Goal: Task Accomplishment & Management: Manage account settings

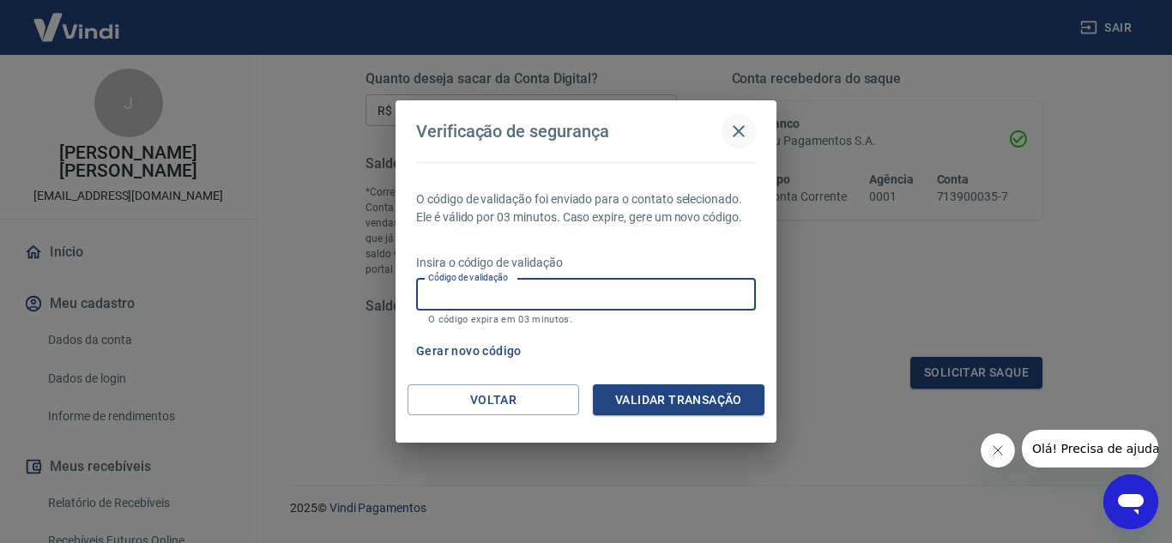
scroll to position [275, 0]
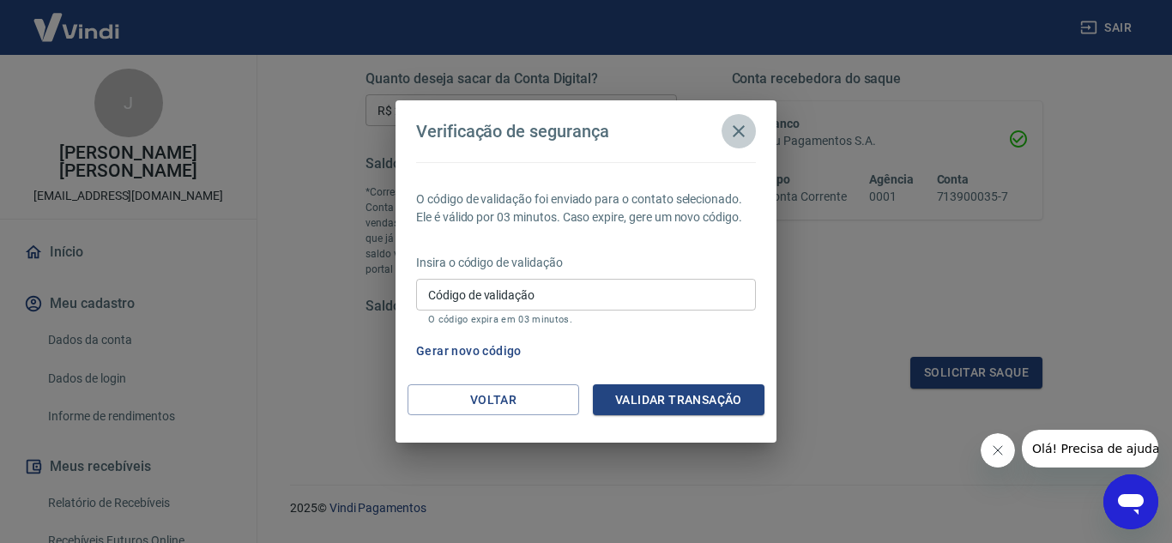
click at [739, 130] on icon "button" at bounding box center [738, 131] width 21 height 21
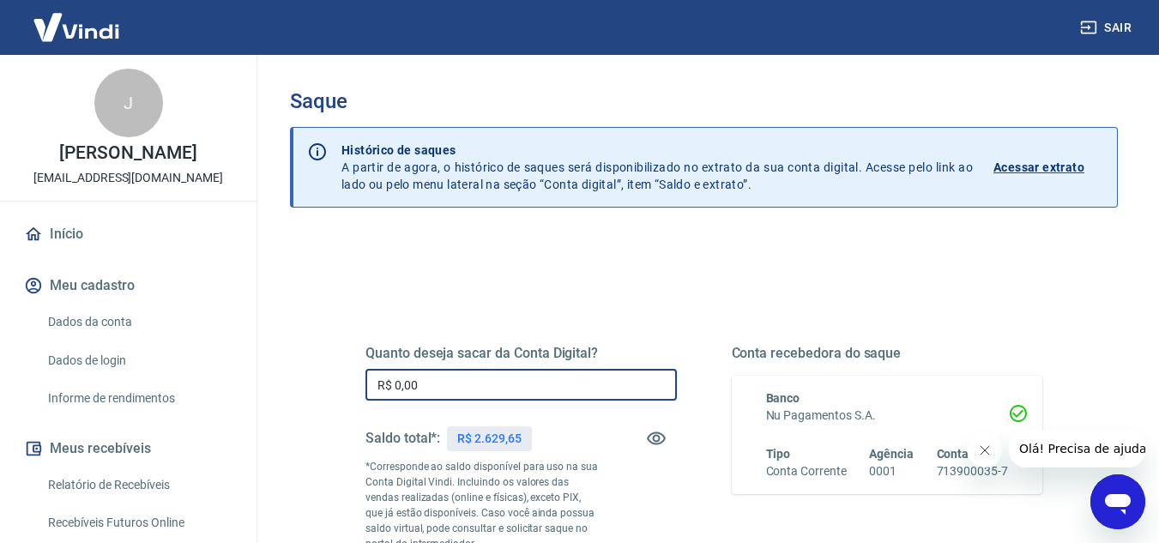
click at [425, 392] on input "R$ 0,00" at bounding box center [520, 385] width 311 height 32
type input "R$ 2.629,00"
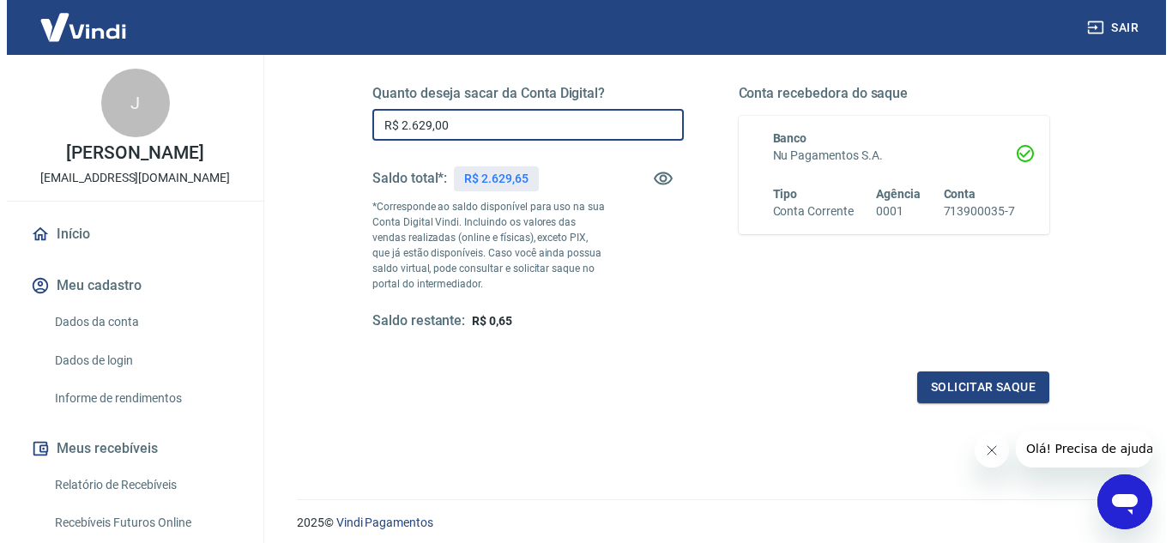
scroll to position [275, 0]
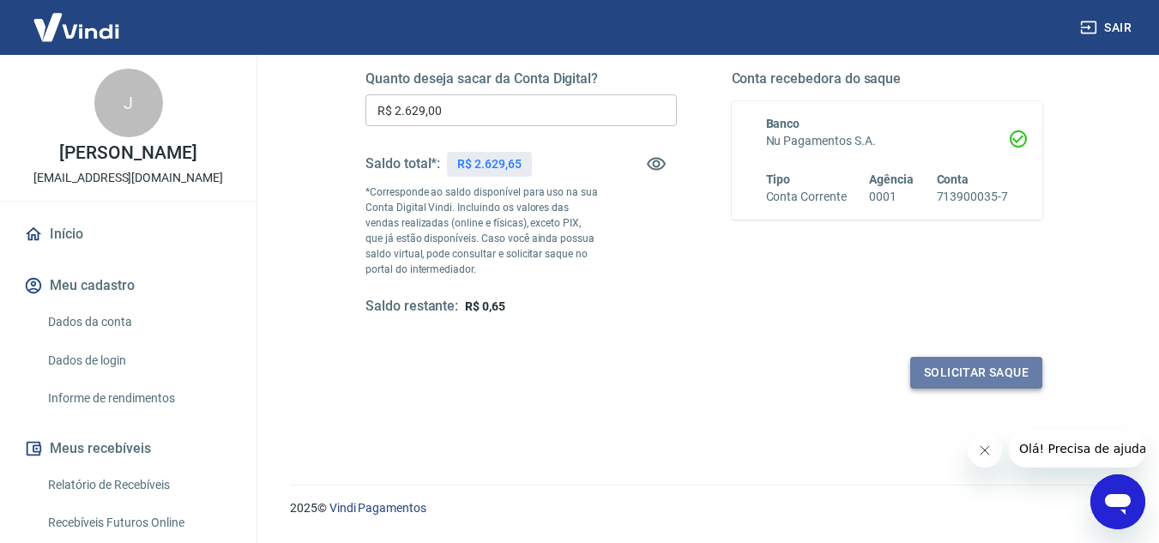
click at [993, 367] on button "Solicitar saque" at bounding box center [976, 373] width 132 height 32
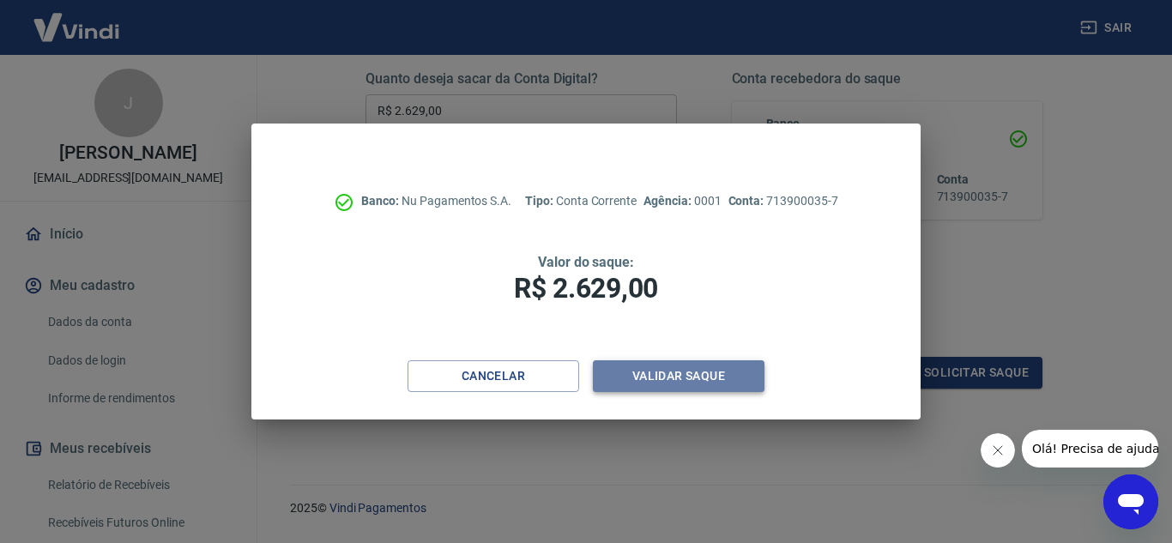
click at [686, 381] on button "Validar saque" at bounding box center [679, 376] width 172 height 32
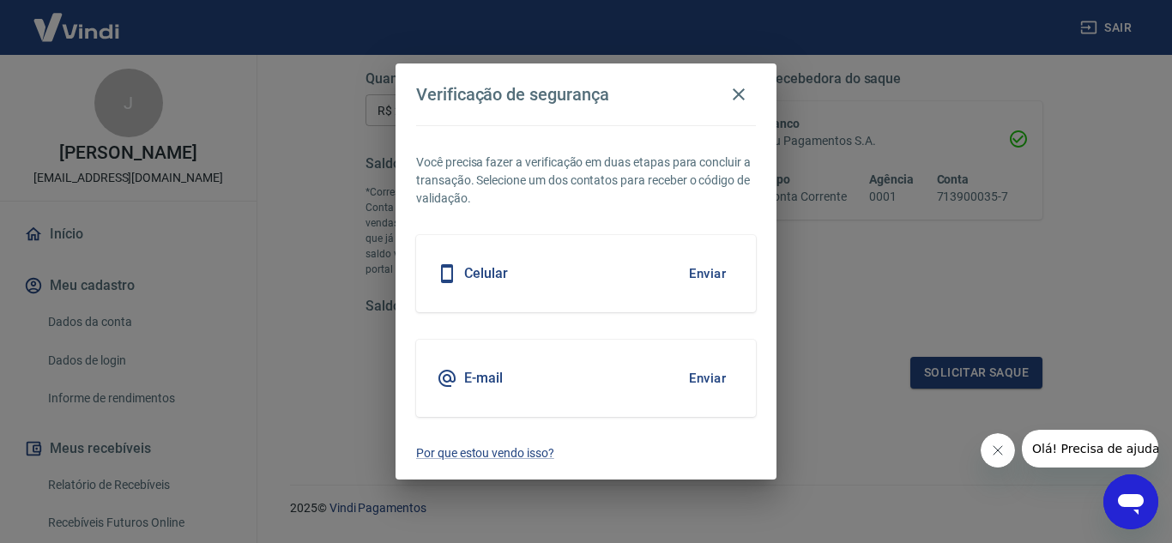
click at [612, 280] on div "Celular Enviar" at bounding box center [586, 273] width 340 height 77
click at [707, 275] on button "Enviar" at bounding box center [708, 274] width 56 height 36
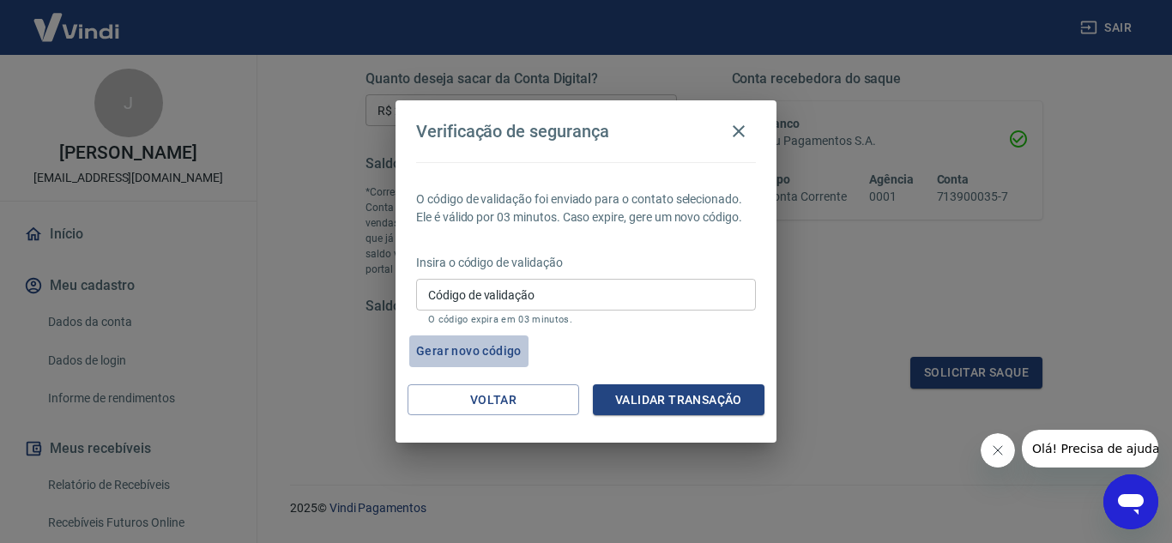
click at [448, 358] on button "Gerar novo código" at bounding box center [468, 351] width 119 height 32
click at [990, 456] on icon "Fechar mensagem da empresa" at bounding box center [997, 451] width 14 height 14
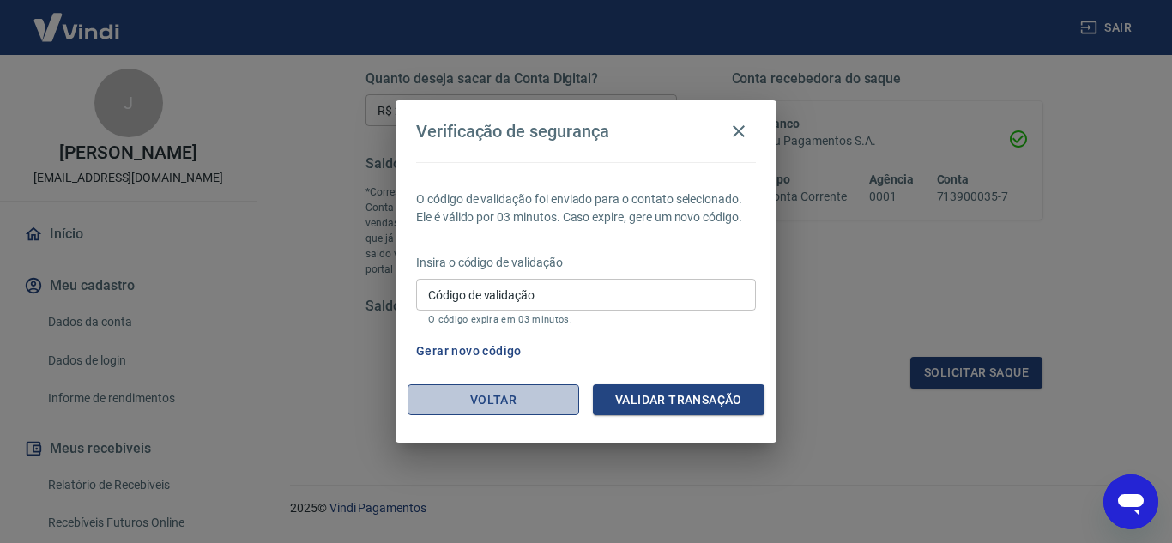
click at [479, 406] on button "Voltar" at bounding box center [494, 400] width 172 height 32
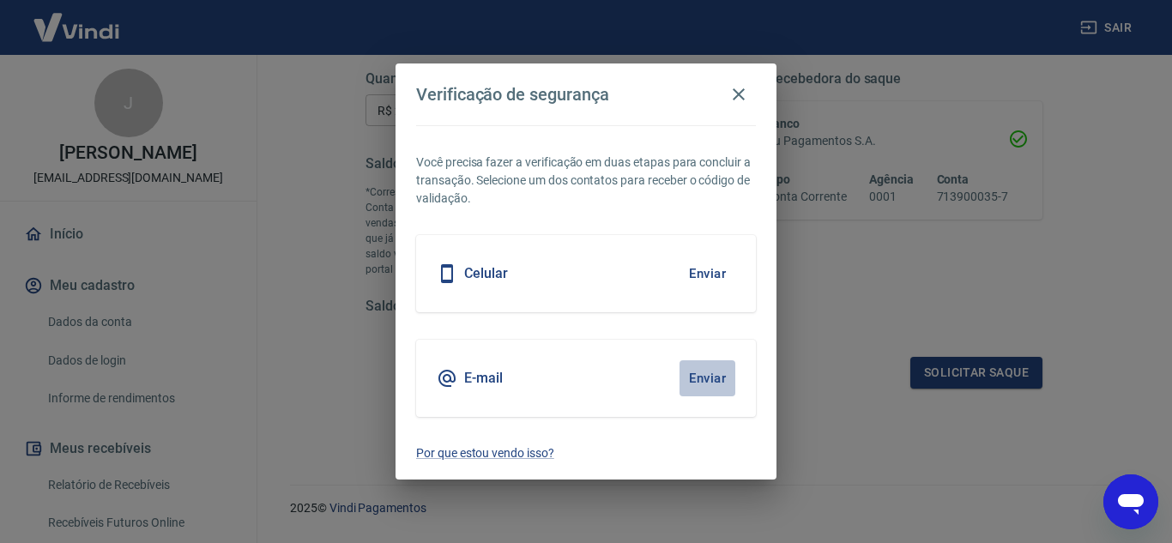
click at [700, 385] on button "Enviar" at bounding box center [708, 378] width 56 height 36
click at [711, 378] on button "Enviar" at bounding box center [708, 378] width 56 height 36
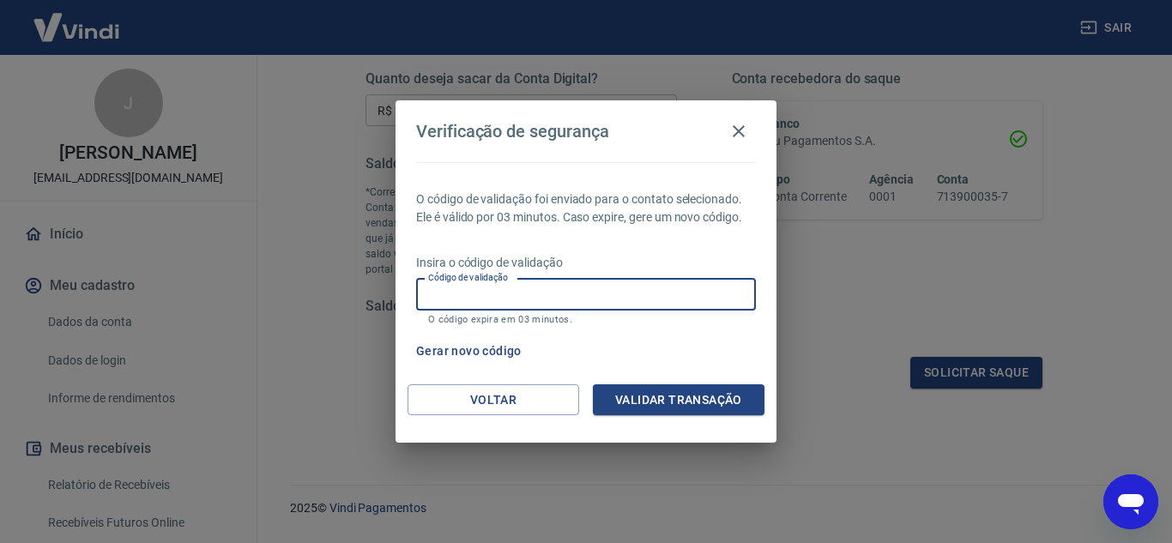
click at [614, 297] on input "Código de validação" at bounding box center [586, 295] width 340 height 32
type input "904191"
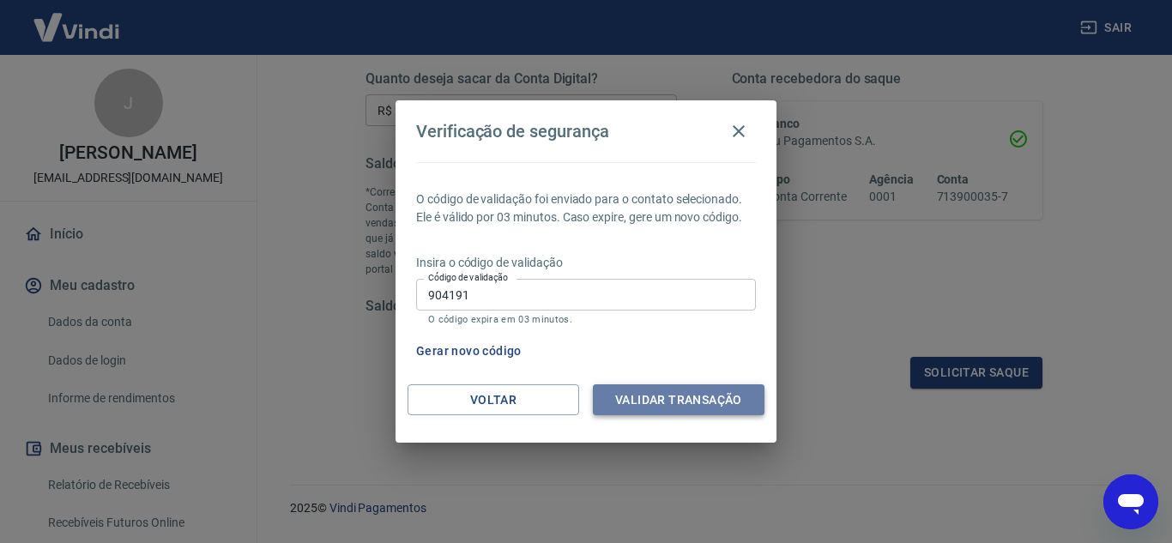
click at [701, 394] on button "Validar transação" at bounding box center [679, 400] width 172 height 32
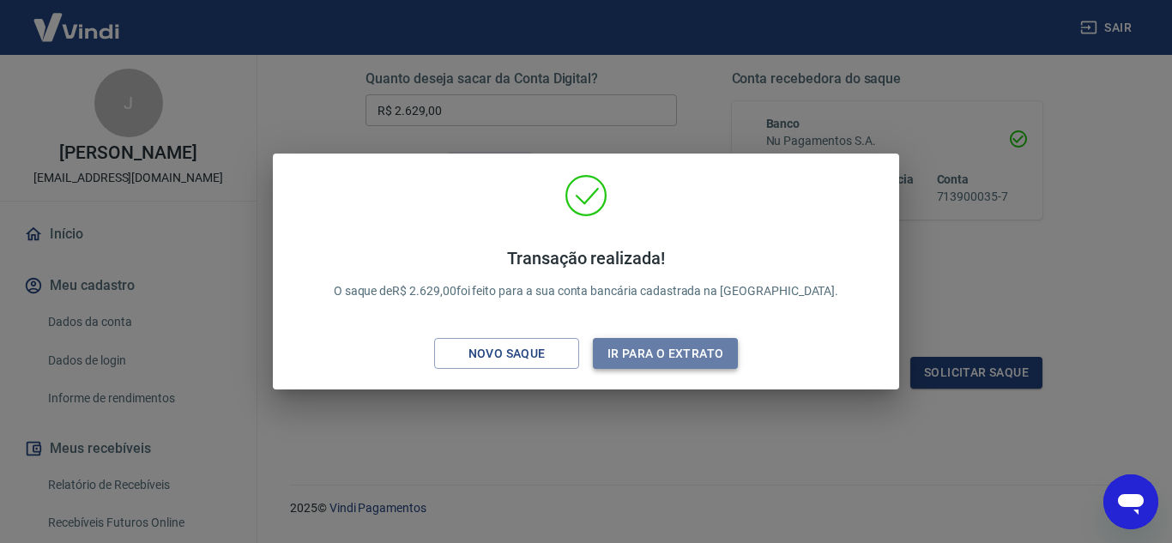
click at [686, 363] on button "Ir para o extrato" at bounding box center [665, 354] width 145 height 32
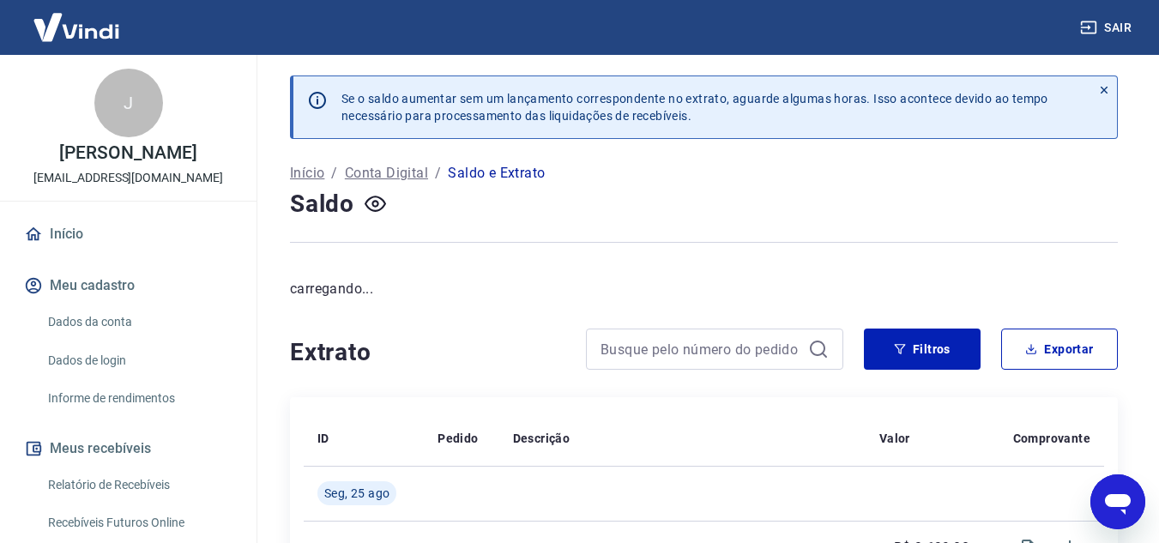
click at [51, 231] on link "Início" at bounding box center [128, 234] width 215 height 38
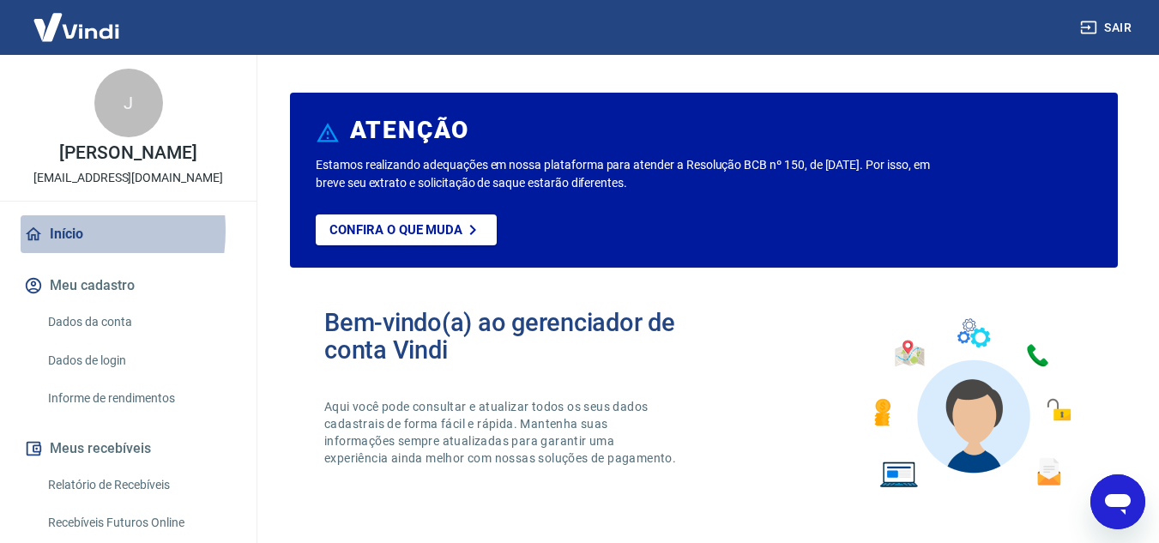
click at [51, 231] on link "Início" at bounding box center [128, 234] width 215 height 38
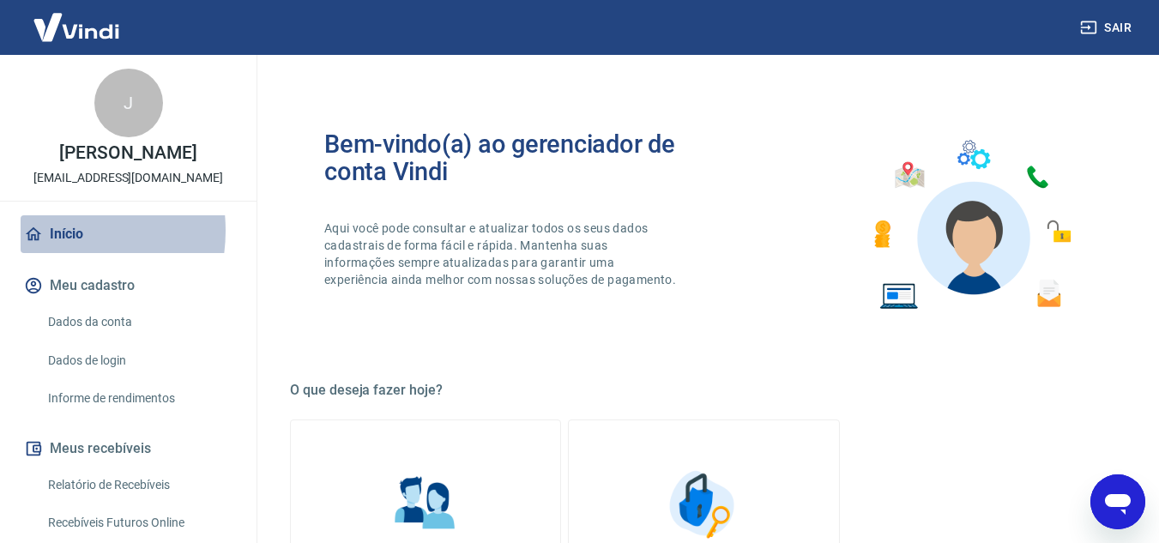
click at [51, 231] on link "Início" at bounding box center [128, 234] width 215 height 38
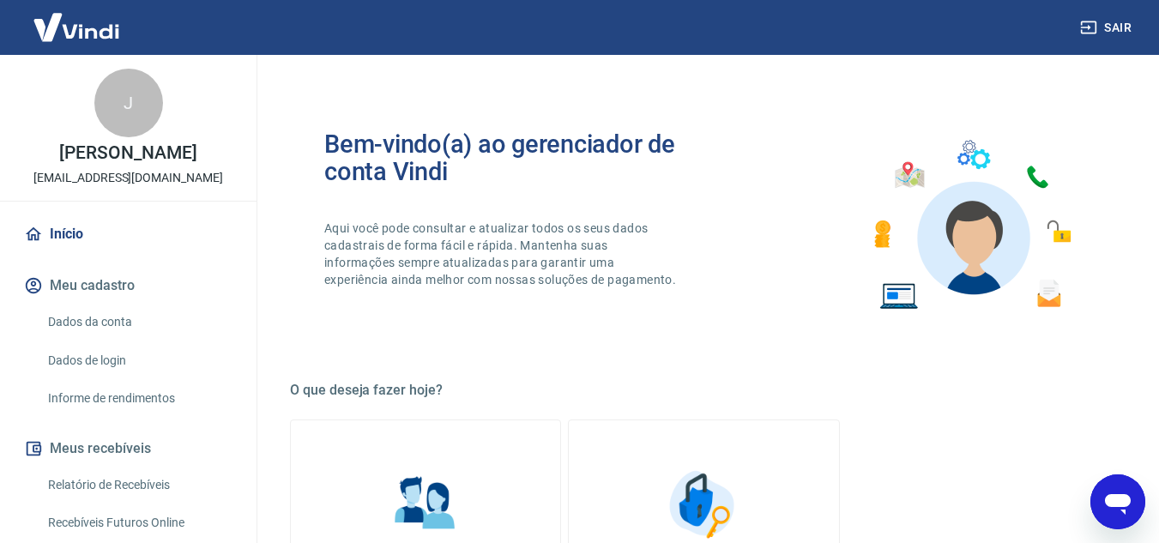
click at [51, 231] on link "Início" at bounding box center [128, 234] width 215 height 38
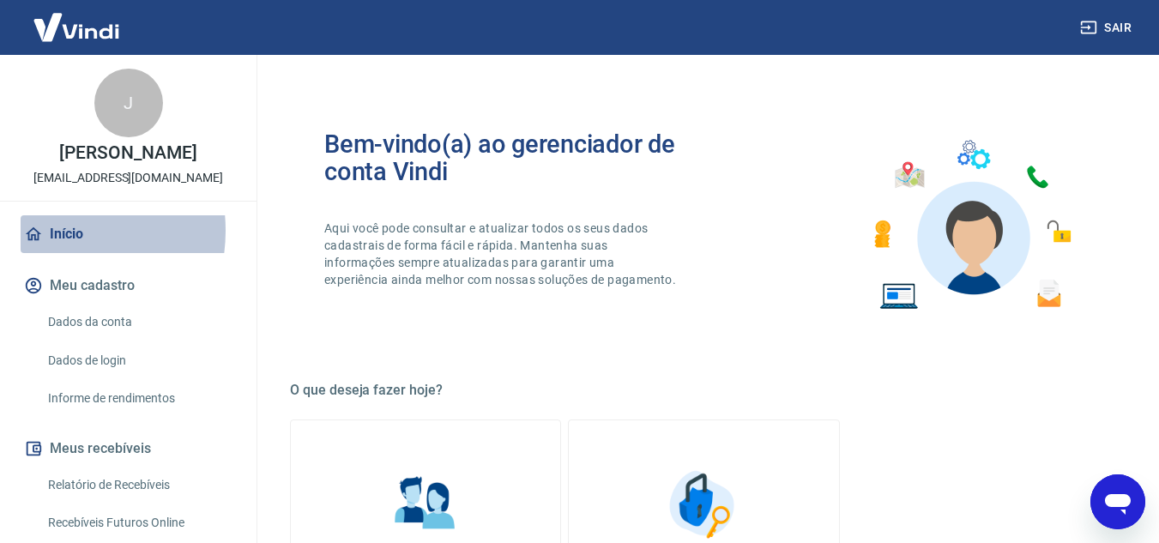
click at [51, 231] on link "Início" at bounding box center [128, 234] width 215 height 38
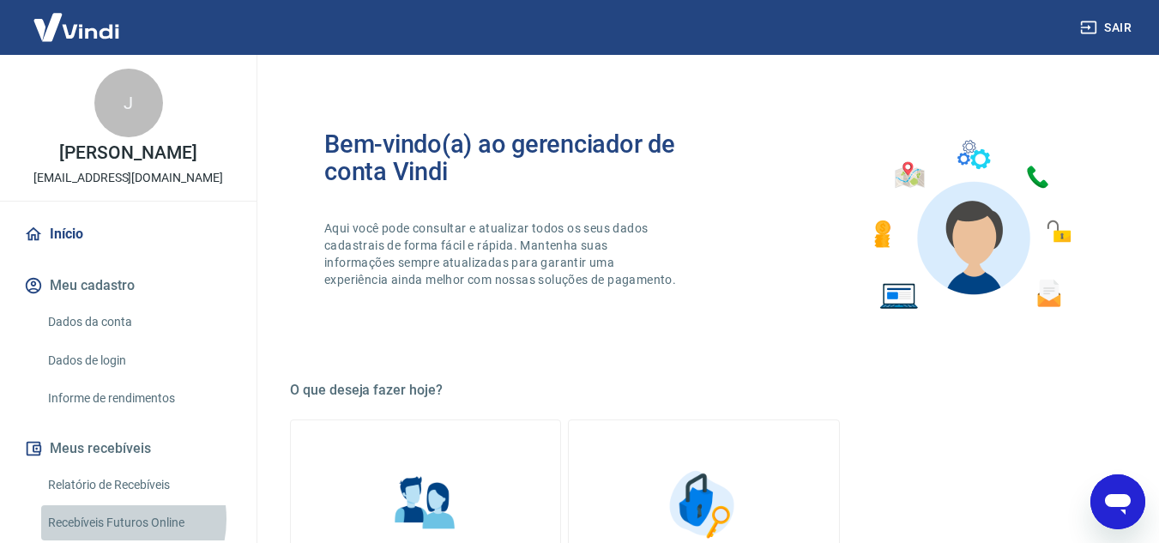
click at [114, 519] on link "Recebíveis Futuros Online" at bounding box center [138, 522] width 195 height 35
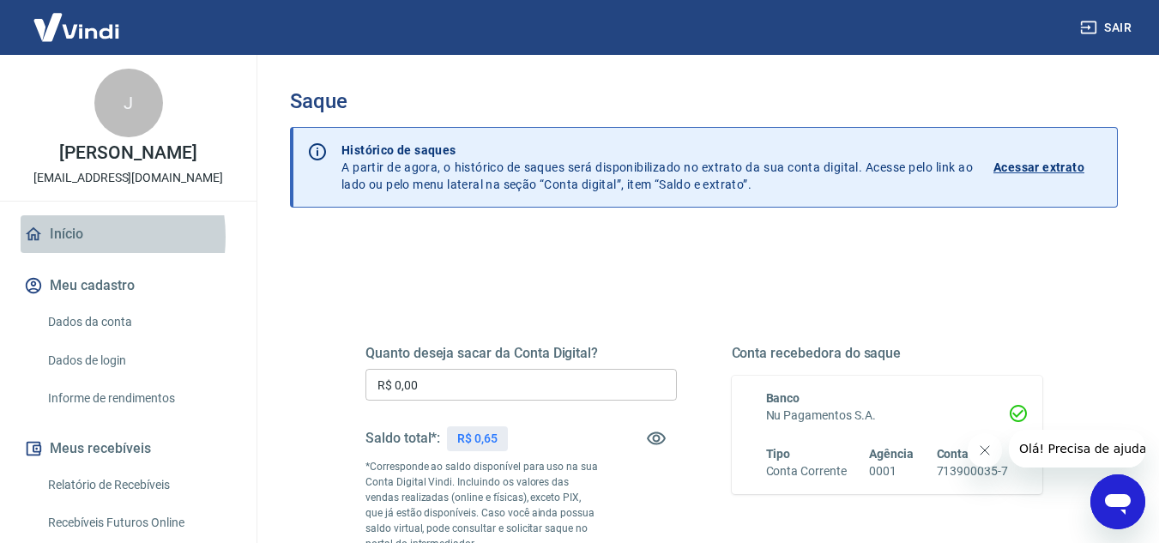
click at [64, 237] on link "Início" at bounding box center [128, 234] width 215 height 38
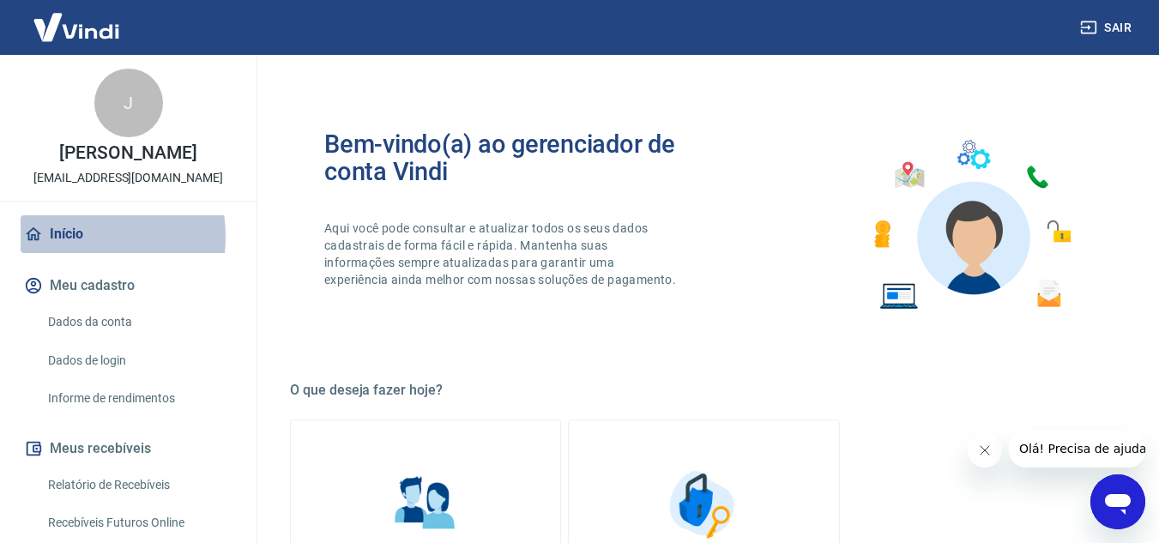
click at [64, 237] on link "Início" at bounding box center [128, 234] width 215 height 38
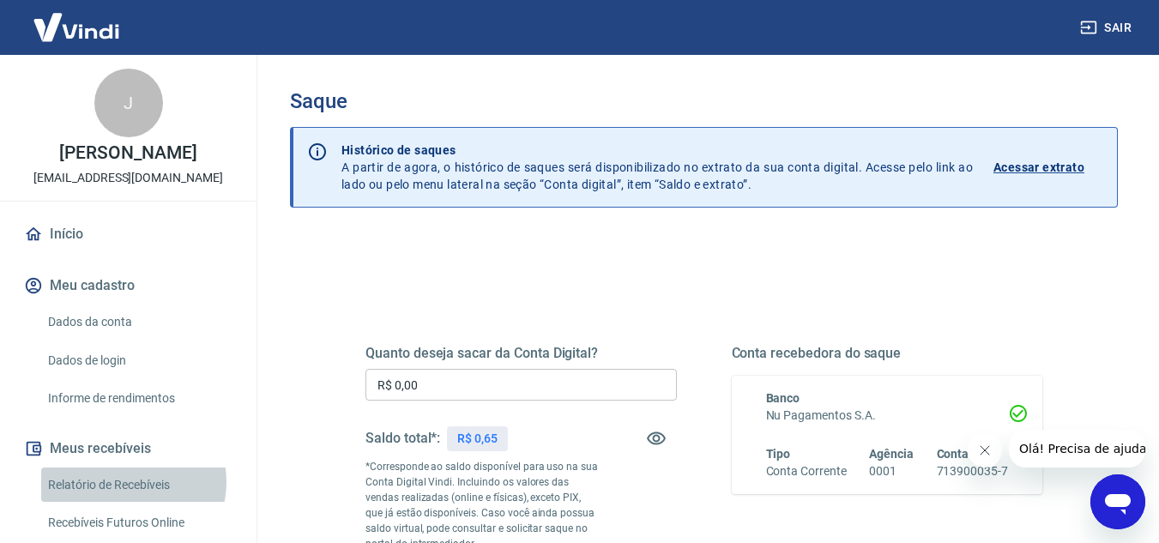
click at [124, 481] on link "Relatório de Recebíveis" at bounding box center [138, 485] width 195 height 35
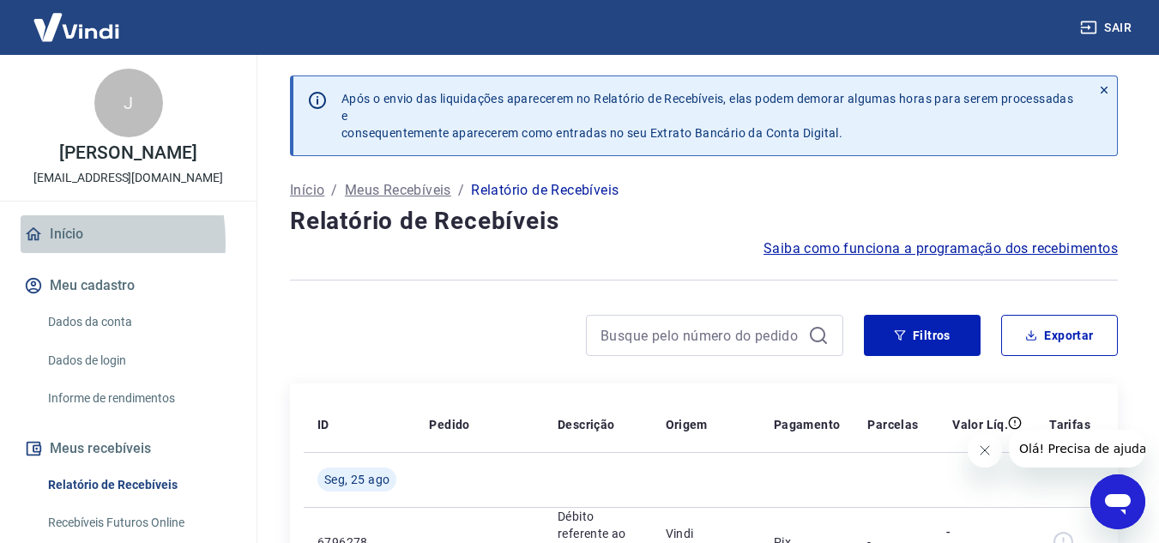
click at [34, 242] on icon at bounding box center [33, 234] width 19 height 19
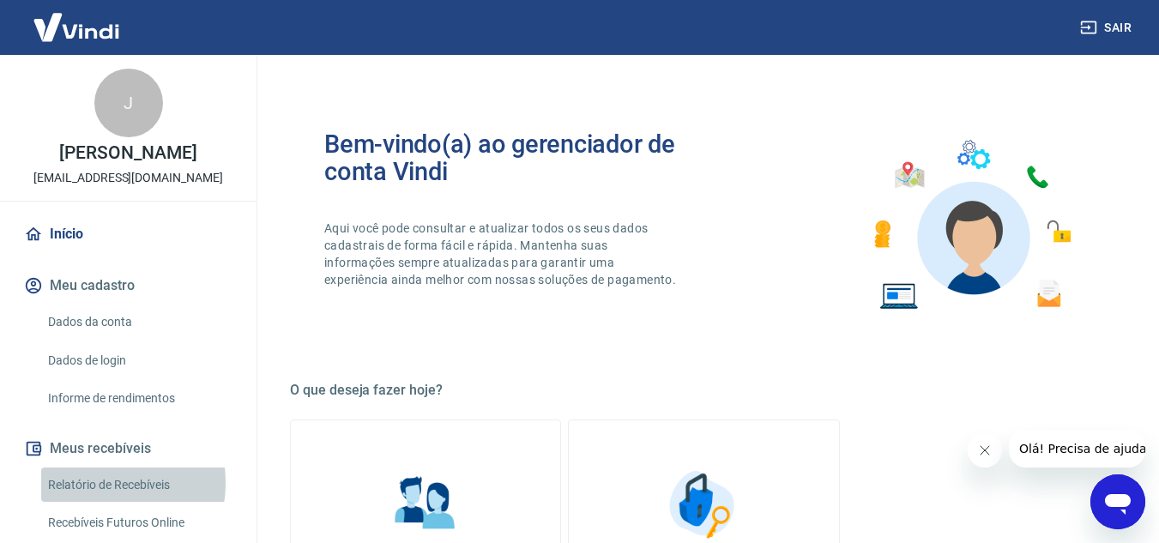
click at [88, 482] on link "Relatório de Recebíveis" at bounding box center [138, 485] width 195 height 35
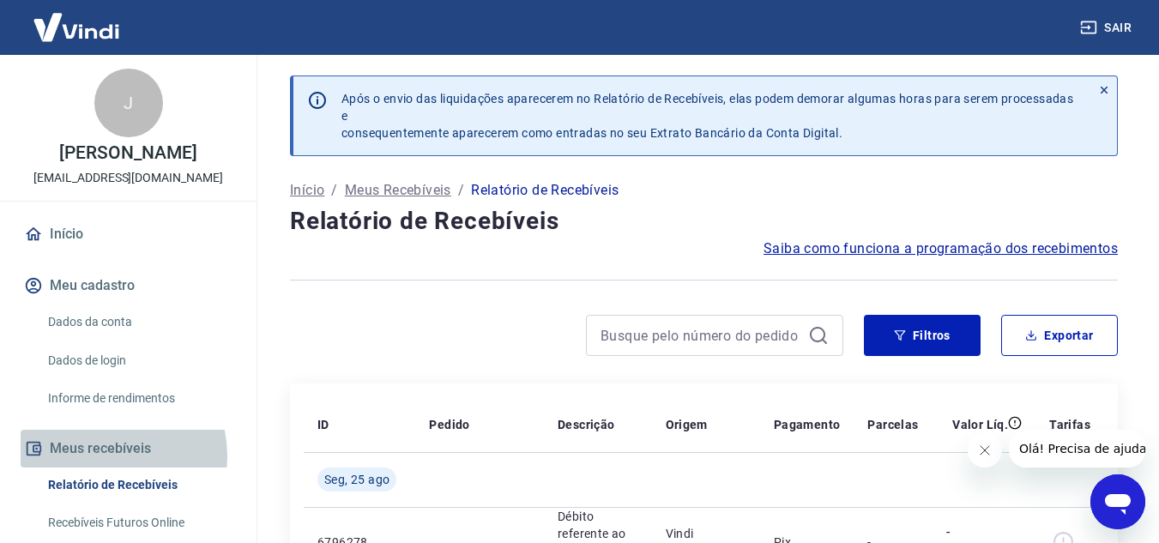
click at [101, 456] on button "Meus recebíveis" at bounding box center [128, 449] width 215 height 38
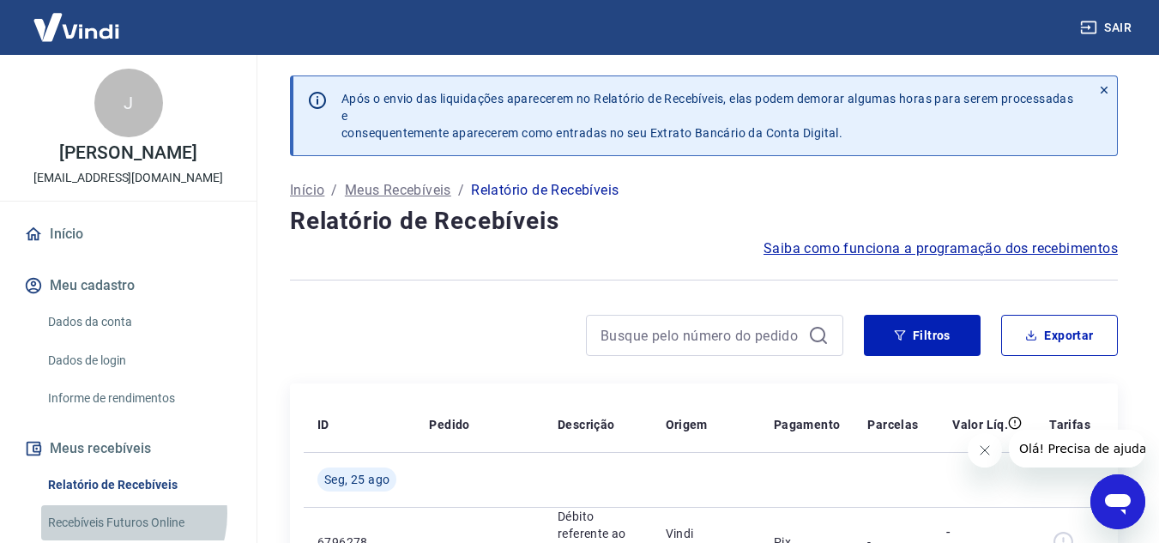
click at [117, 514] on link "Recebíveis Futuros Online" at bounding box center [138, 522] width 195 height 35
